Goal: Information Seeking & Learning: Learn about a topic

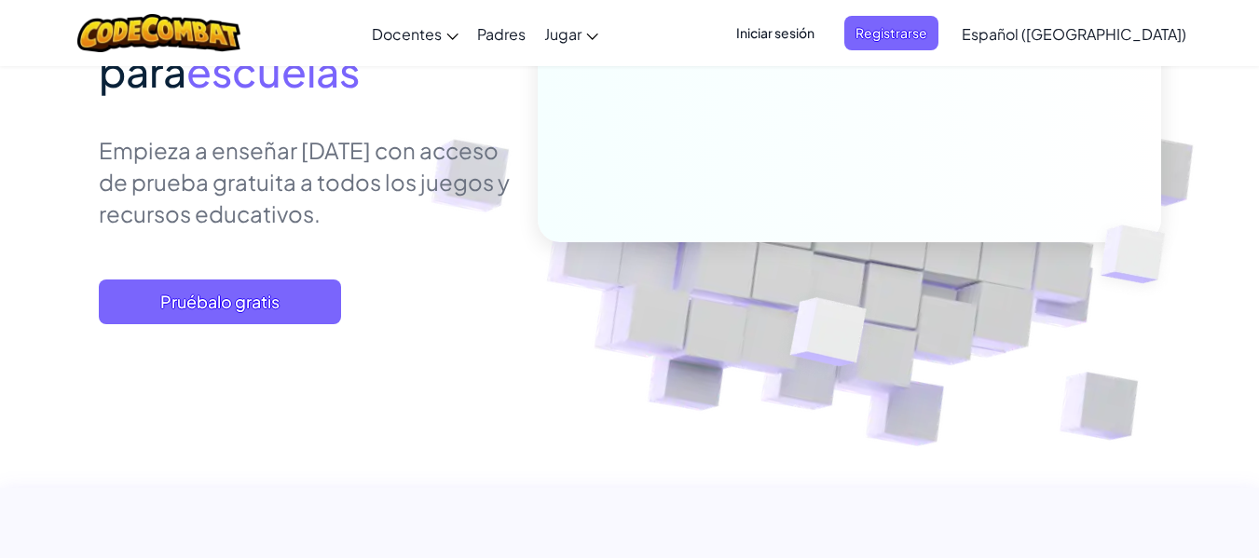
scroll to position [336, 0]
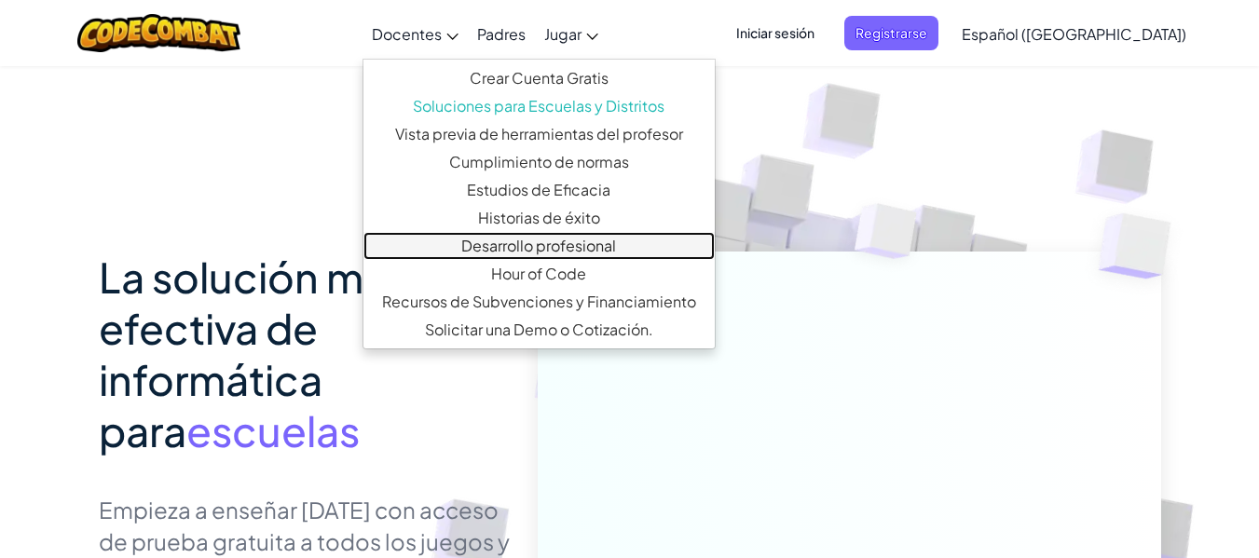
click at [528, 246] on link "Desarrollo profesional" at bounding box center [539, 246] width 351 height 28
